Goal: Task Accomplishment & Management: Manage account settings

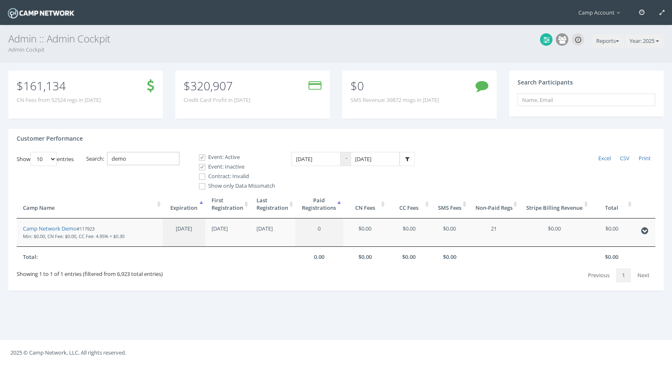
drag, startPoint x: 159, startPoint y: 160, endPoint x: 101, endPoint y: 141, distance: 60.8
click at [101, 141] on div "Customer Performance Show 10 25 50 100 entries Excel CSV Print Search: demo Eve…" at bounding box center [335, 210] width 655 height 162
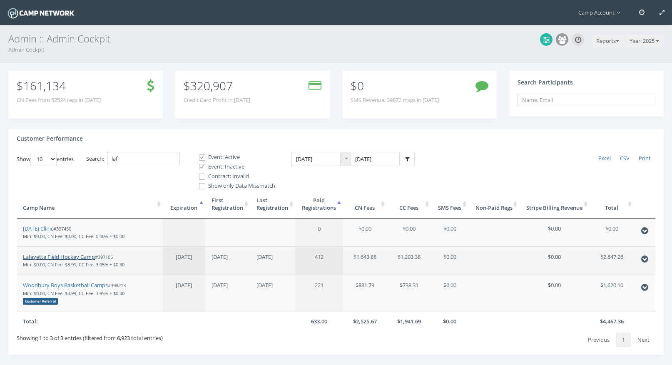
type input "laf"
click at [57, 256] on link "Lafayette Field Hockey Camp" at bounding box center [59, 256] width 72 height 7
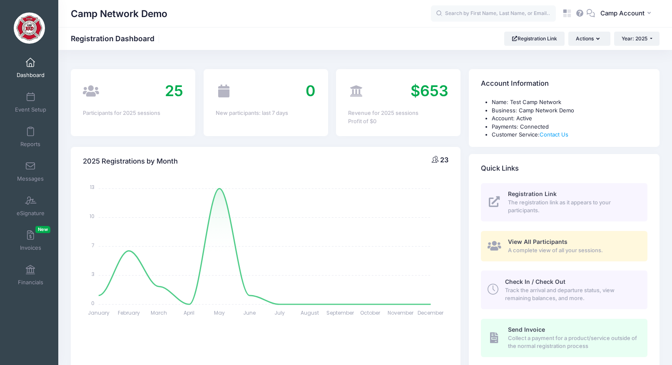
select select
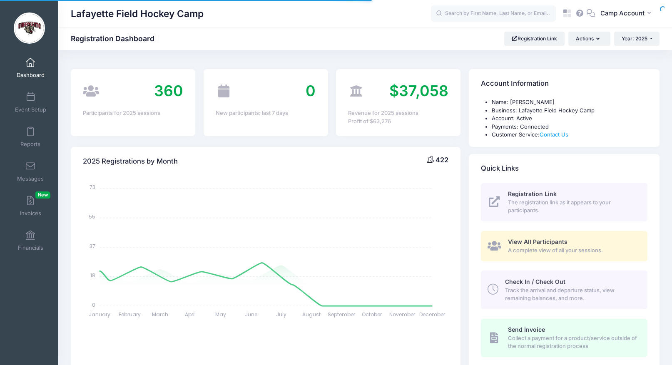
select select
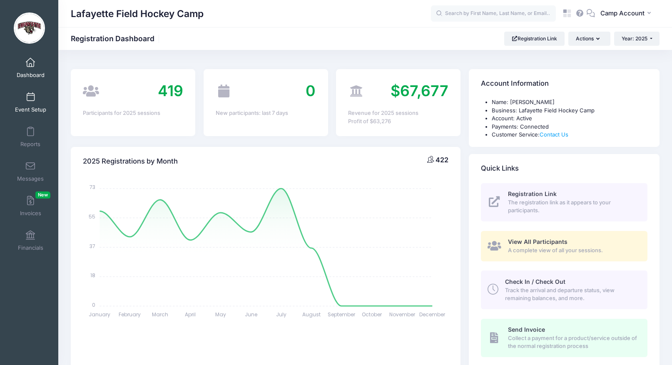
click at [35, 106] on span "Event Setup" at bounding box center [30, 109] width 31 height 7
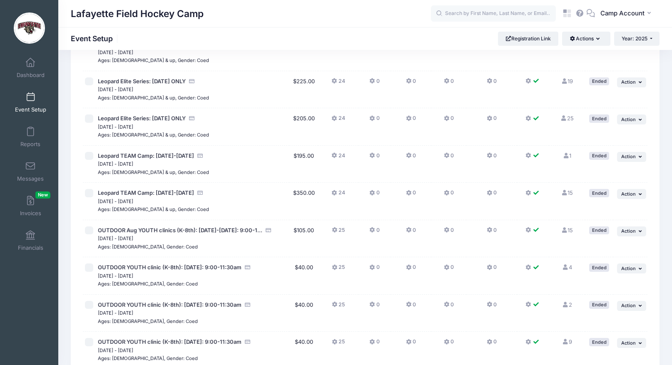
scroll to position [900, 0]
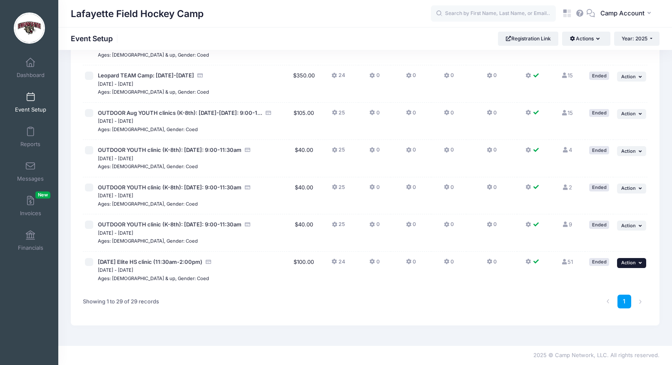
click at [632, 266] on button "... Action" at bounding box center [631, 263] width 29 height 10
click at [623, 313] on link "Duplicate Session" at bounding box center [603, 313] width 75 height 16
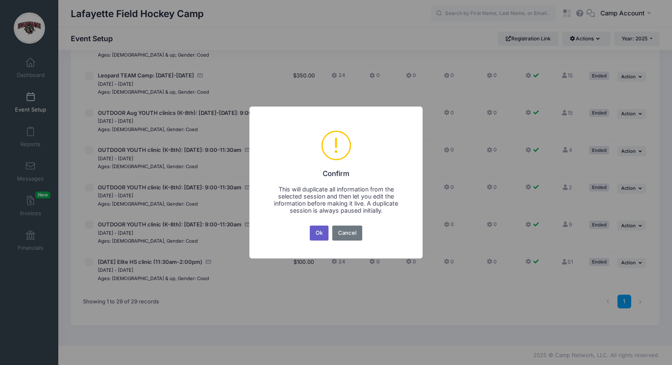
click at [316, 238] on button "Ok" at bounding box center [319, 233] width 19 height 15
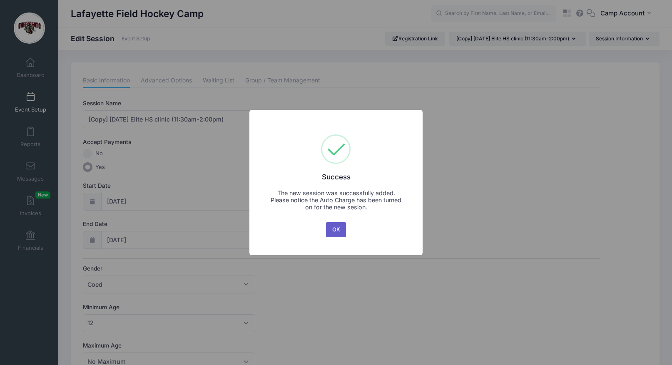
click at [329, 234] on button "OK" at bounding box center [336, 229] width 20 height 15
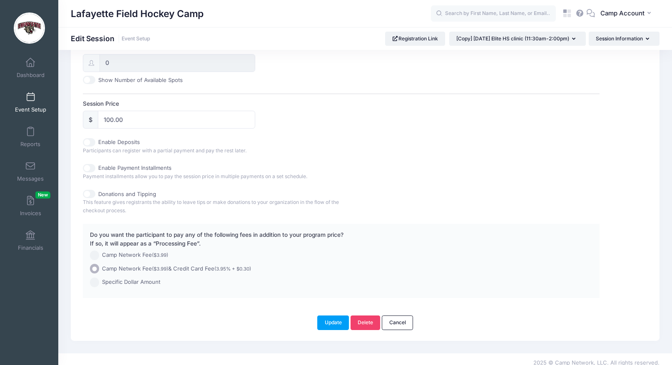
scroll to position [357, 0]
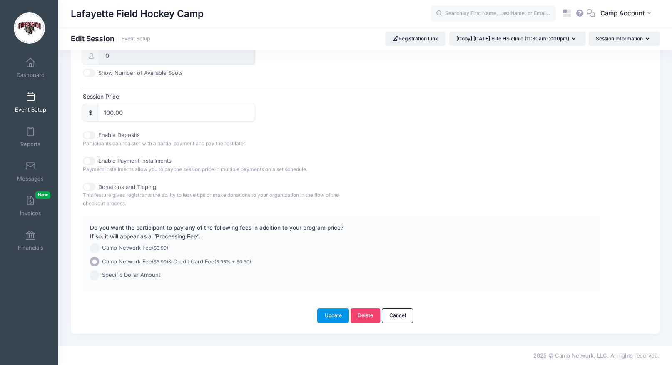
click at [336, 312] on button "Update" at bounding box center [333, 315] width 32 height 14
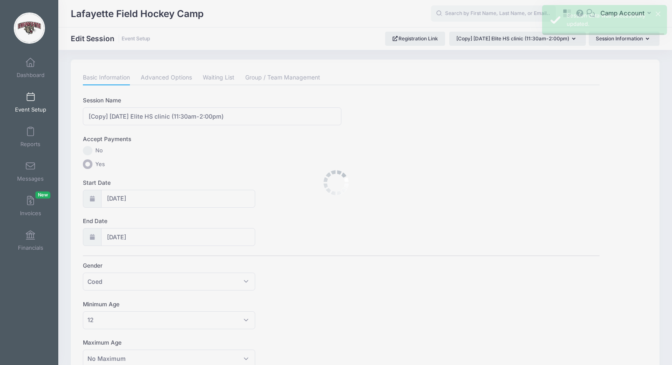
scroll to position [0, 0]
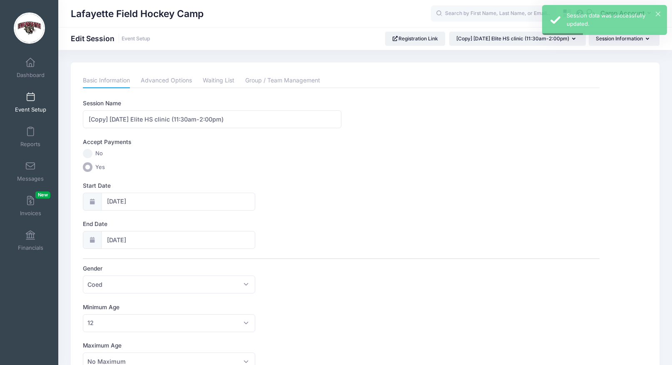
click at [33, 109] on span "Event Setup" at bounding box center [30, 109] width 31 height 7
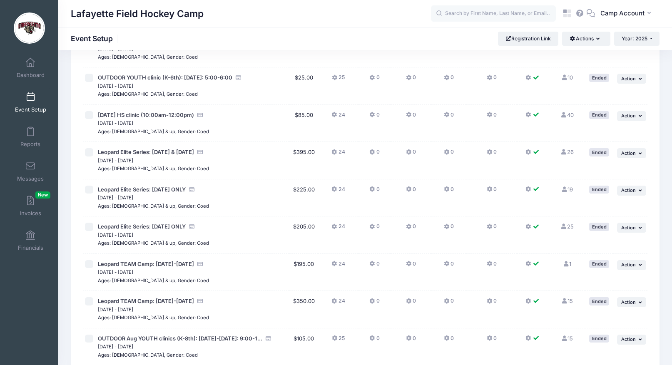
scroll to position [937, 0]
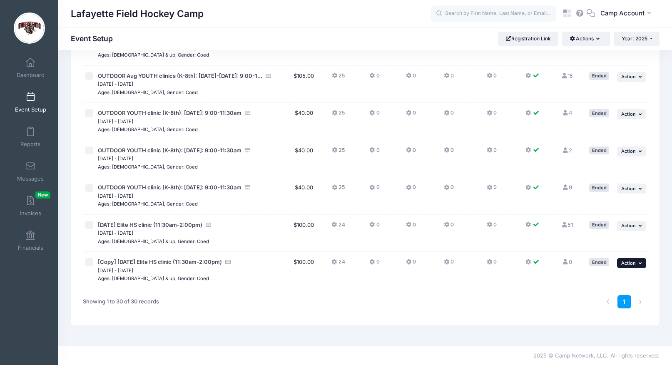
click at [635, 264] on button "... Action" at bounding box center [631, 263] width 29 height 10
click at [621, 325] on link "Delete Session" at bounding box center [603, 329] width 75 height 16
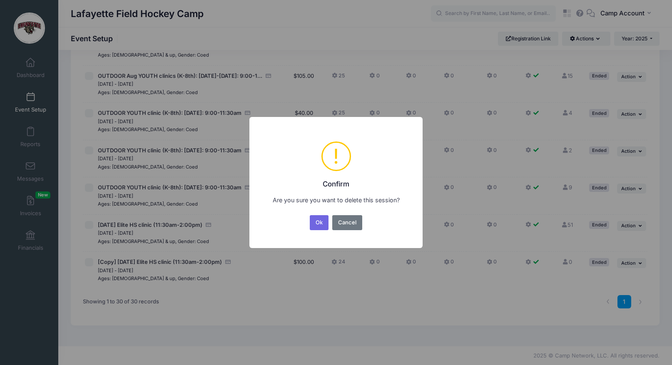
click at [310, 215] on button "Ok" at bounding box center [319, 222] width 19 height 15
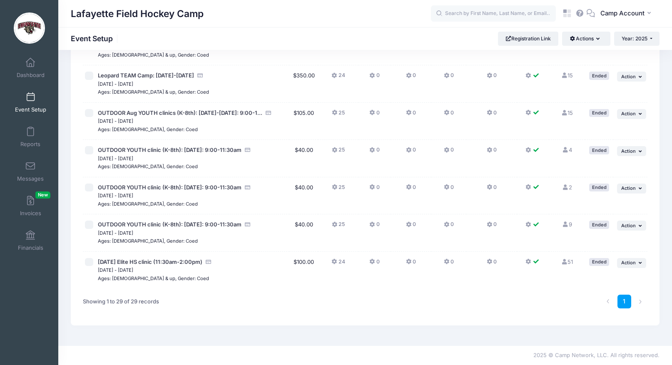
scroll to position [900, 0]
click at [630, 7] on button "CA Camp Account" at bounding box center [627, 13] width 65 height 19
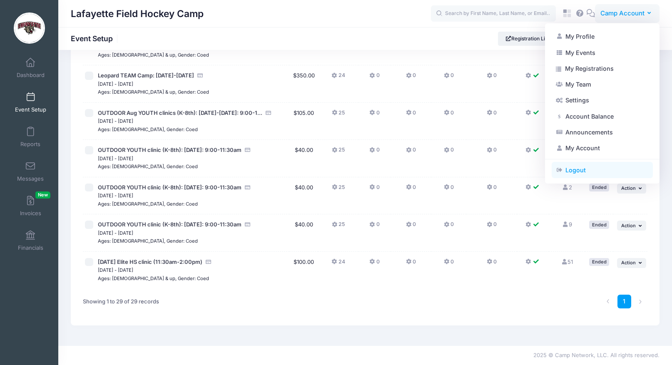
click at [584, 169] on link "Logout" at bounding box center [601, 170] width 101 height 16
